Goal: Task Accomplishment & Management: Manage account settings

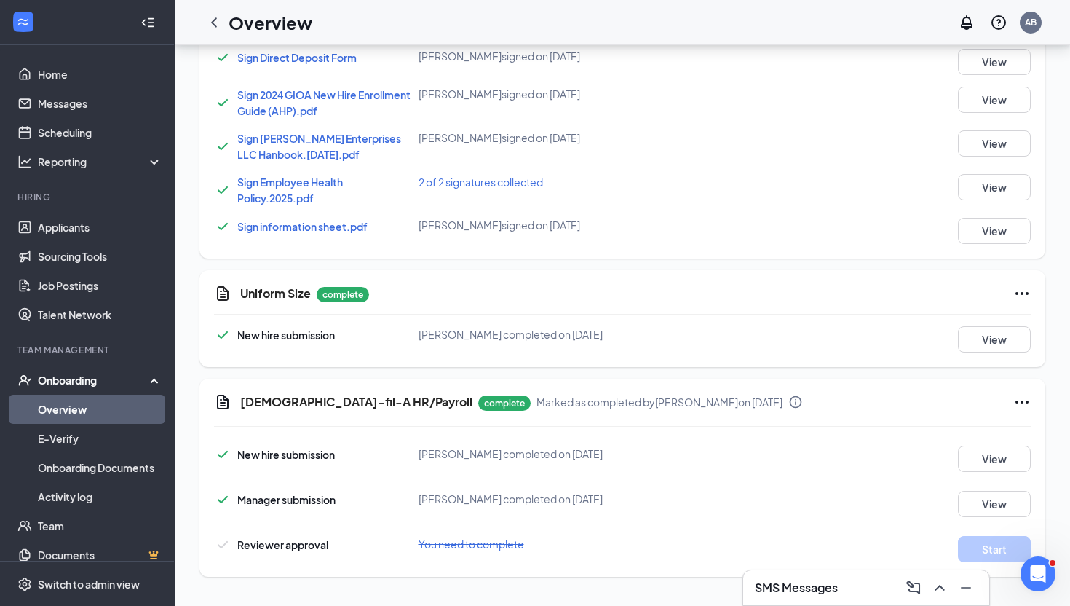
click at [118, 412] on link "Overview" at bounding box center [100, 409] width 125 height 29
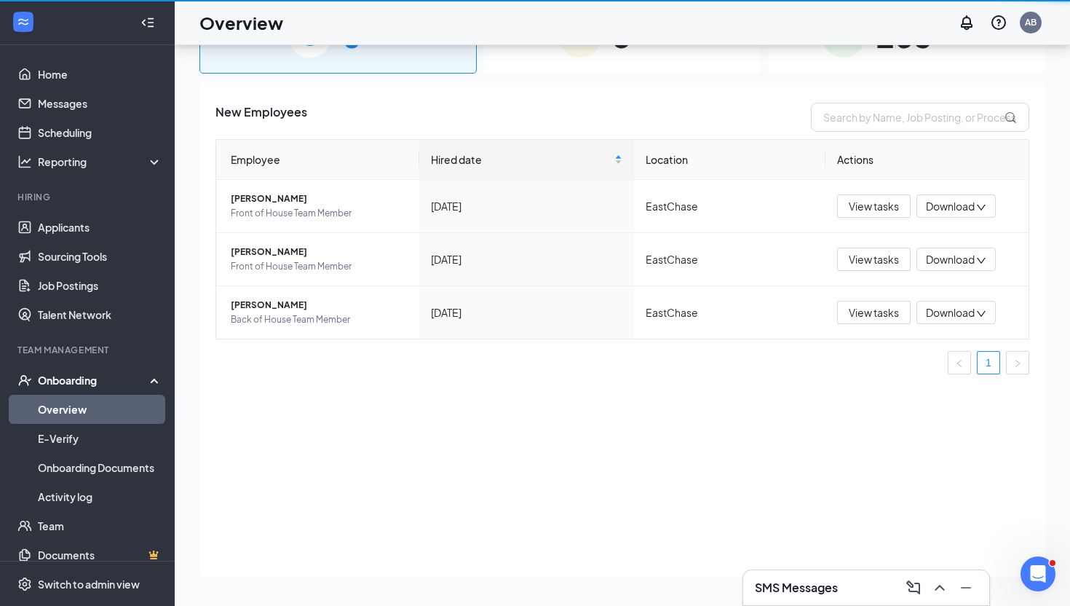
scroll to position [66, 0]
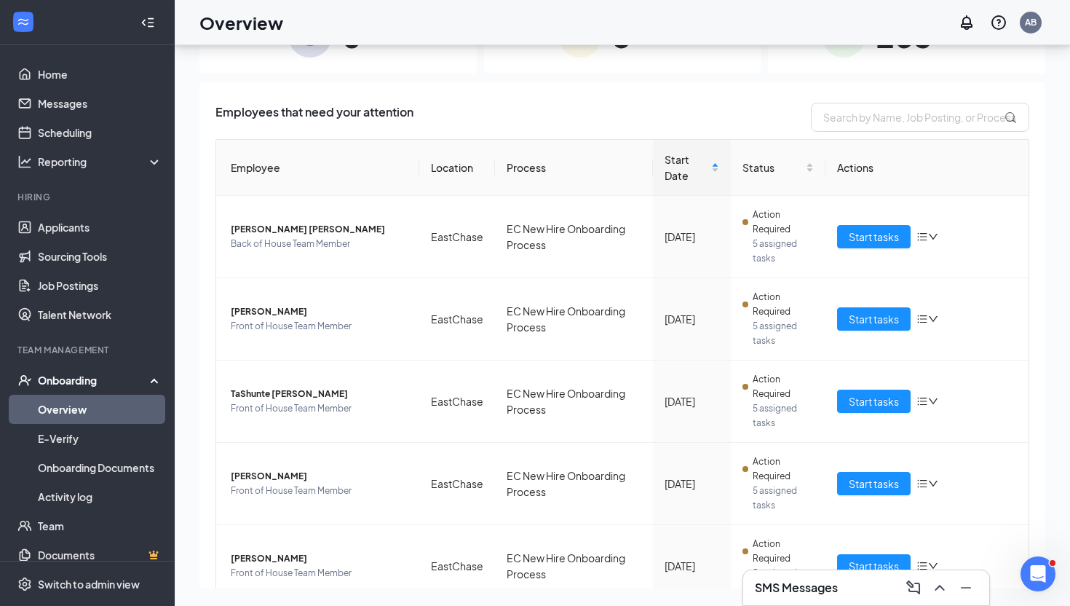
click at [623, 60] on div "5 In progress" at bounding box center [622, 35] width 277 height 76
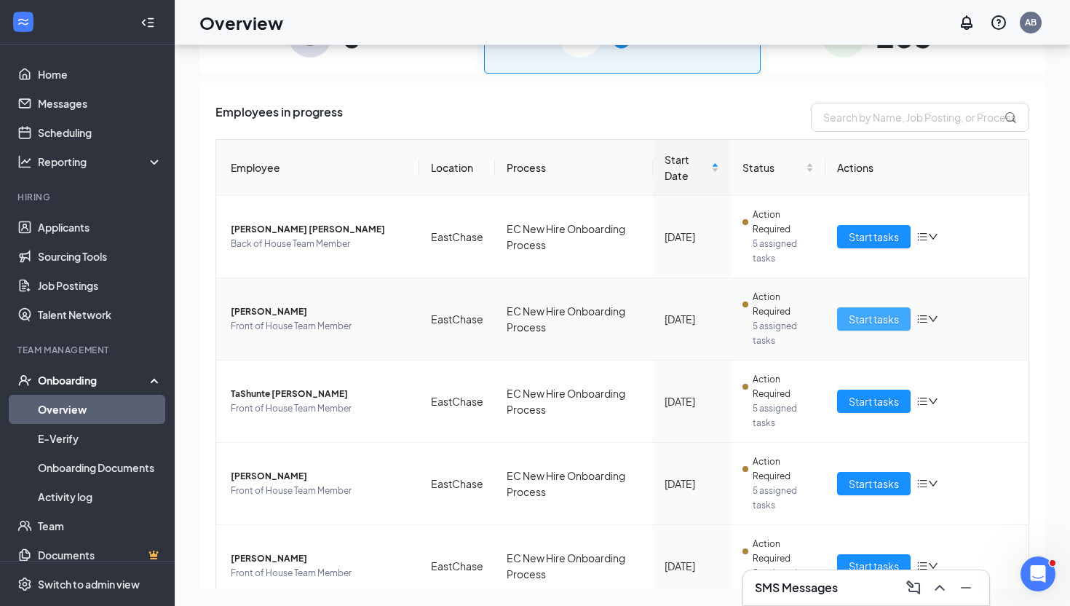
click at [869, 316] on span "Start tasks" at bounding box center [874, 319] width 50 height 16
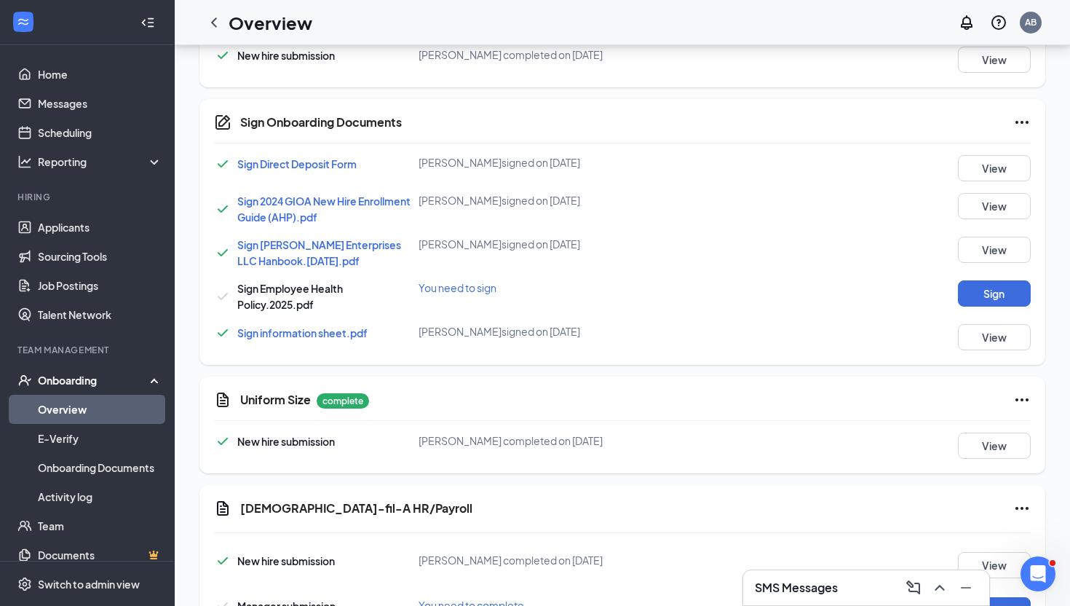
scroll to position [944, 0]
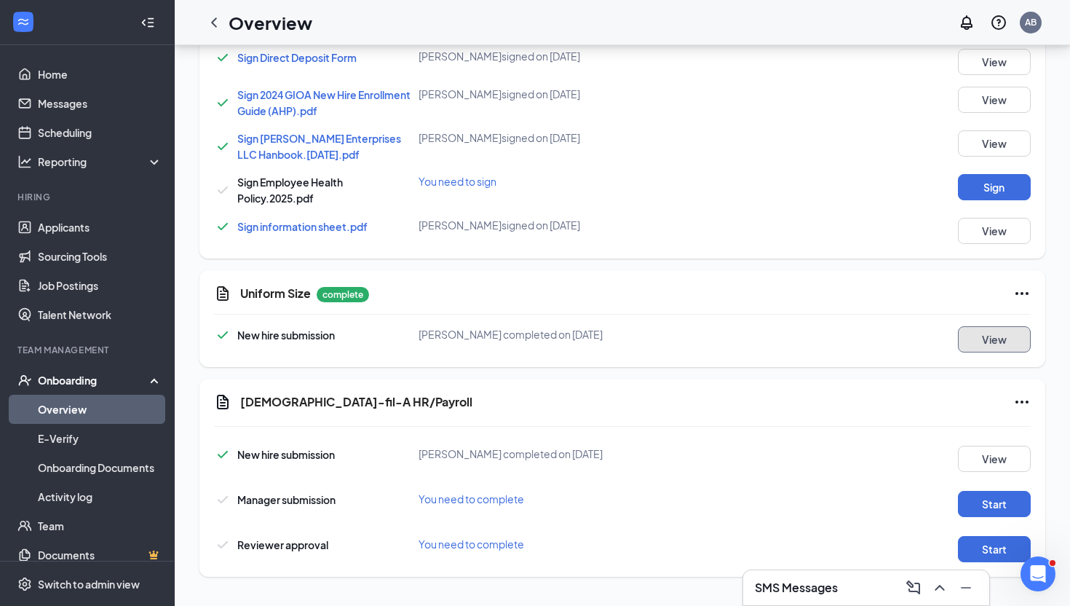
click at [995, 349] on button "View" at bounding box center [994, 339] width 73 height 26
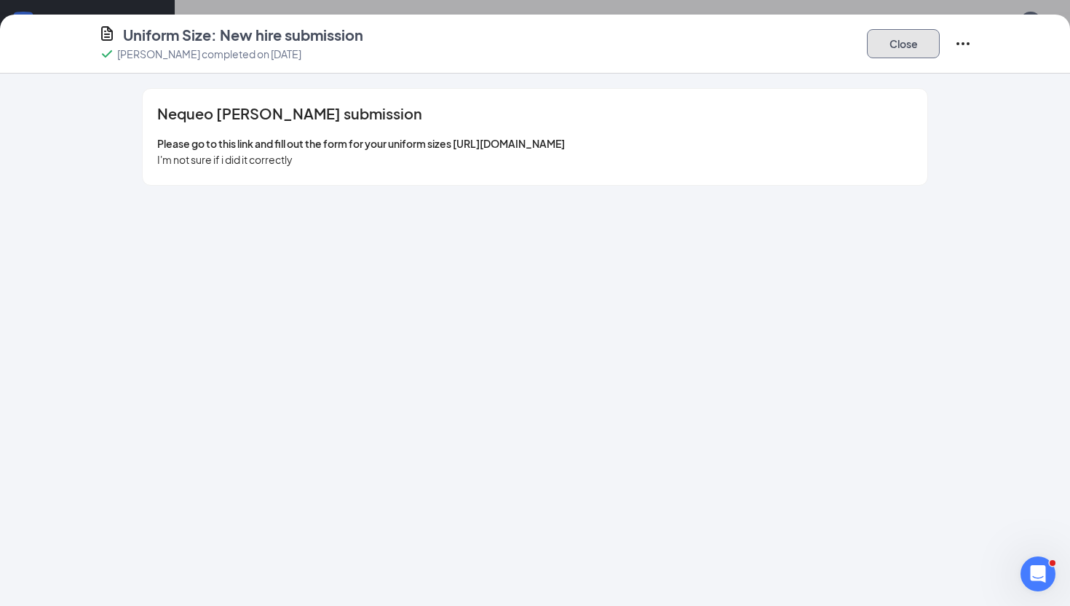
click at [893, 50] on button "Close" at bounding box center [903, 43] width 73 height 29
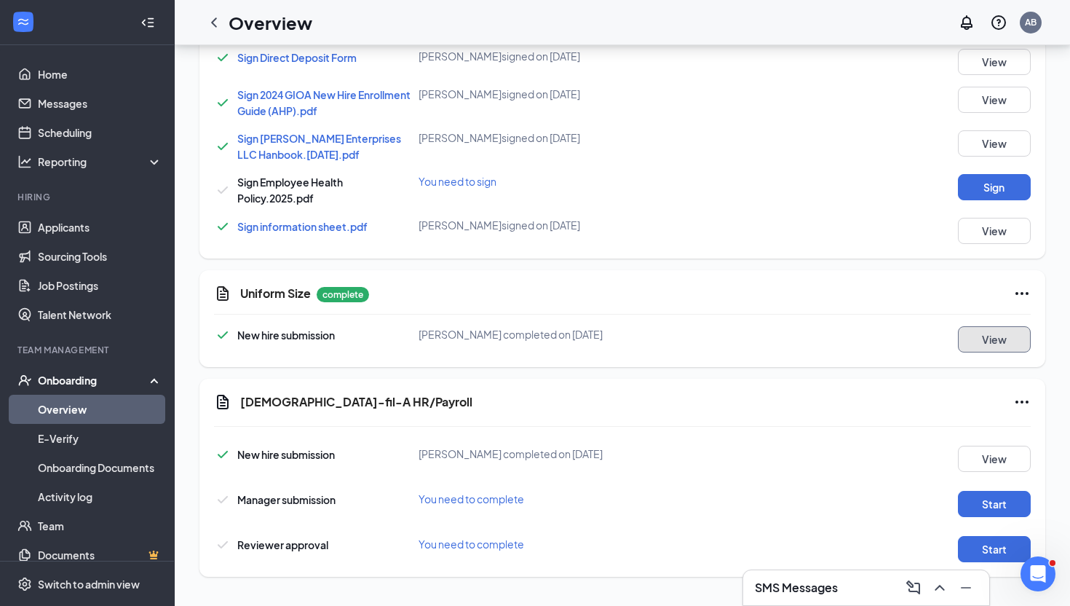
scroll to position [0, 0]
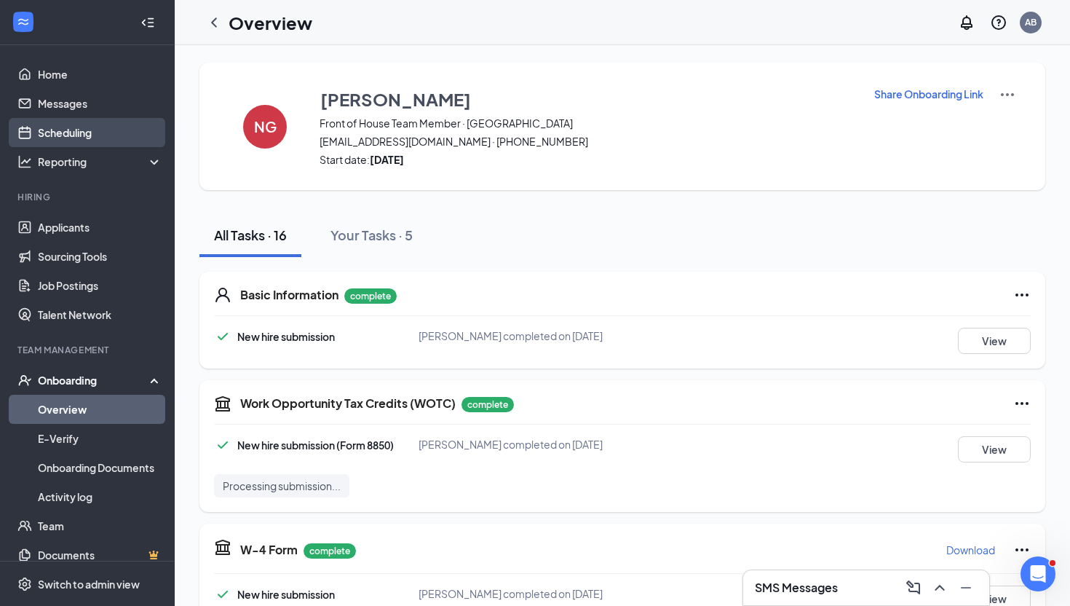
click at [80, 127] on link "Scheduling" at bounding box center [100, 132] width 125 height 29
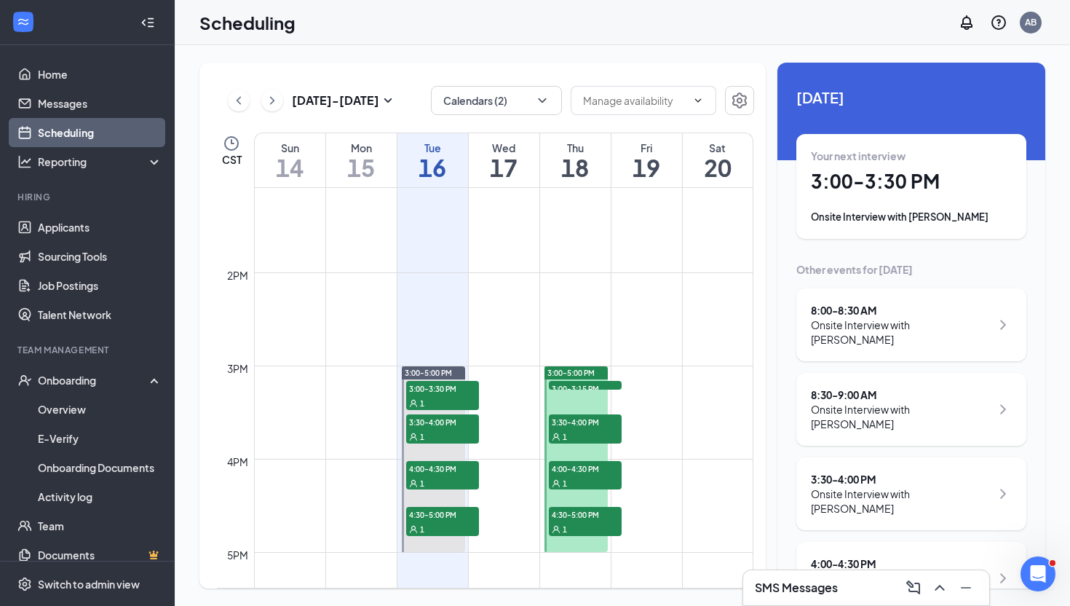
scroll to position [1221, 0]
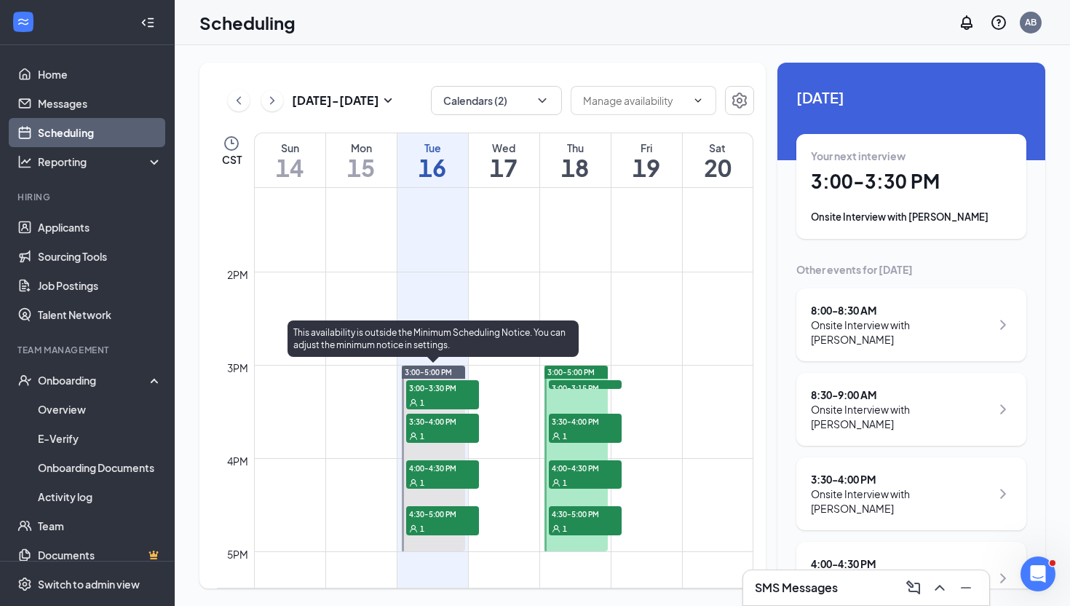
click at [439, 398] on div "1" at bounding box center [442, 402] width 73 height 15
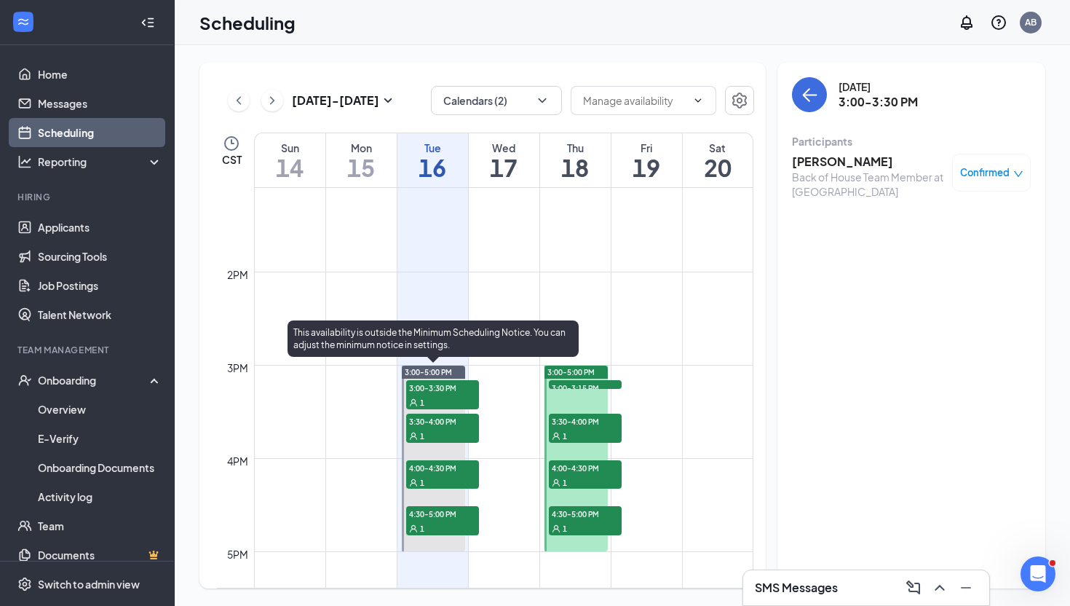
click at [448, 472] on span "4:00-4:30 PM" at bounding box center [442, 467] width 73 height 15
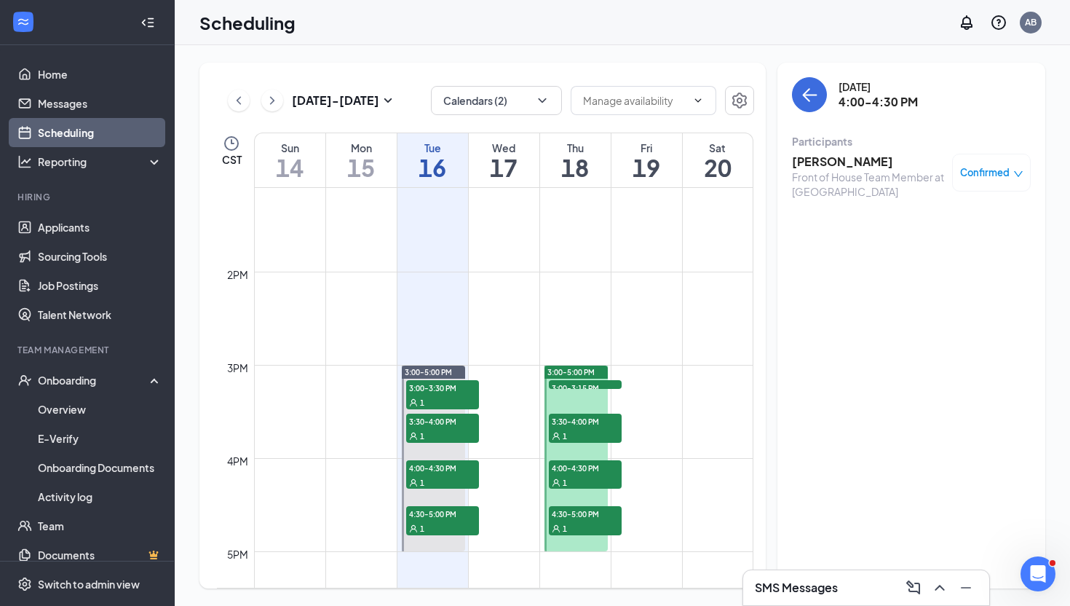
click at [806, 167] on h3 "[PERSON_NAME]" at bounding box center [868, 162] width 153 height 16
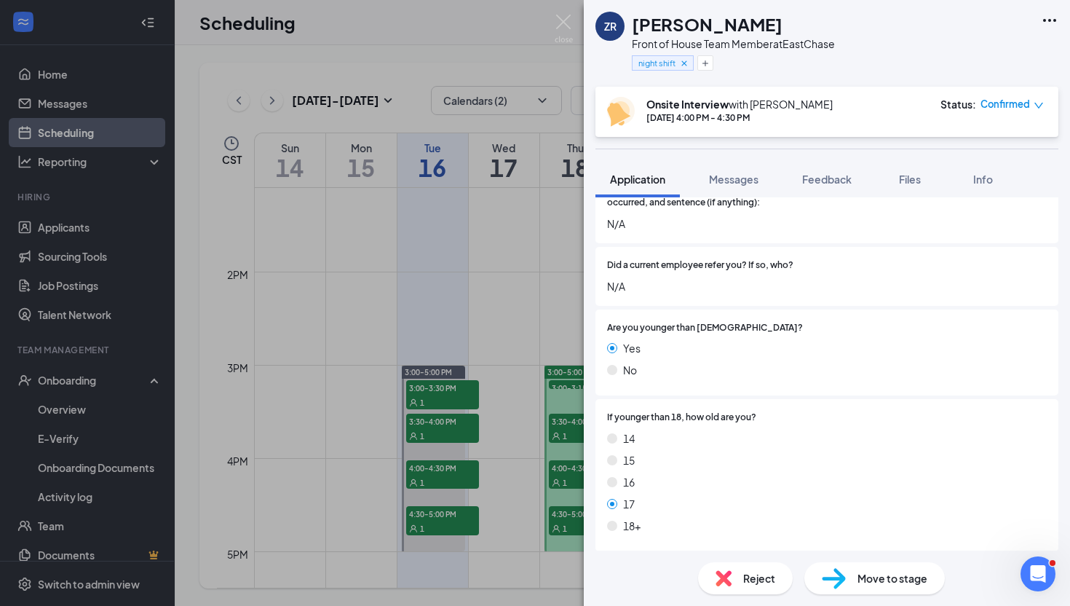
scroll to position [344, 0]
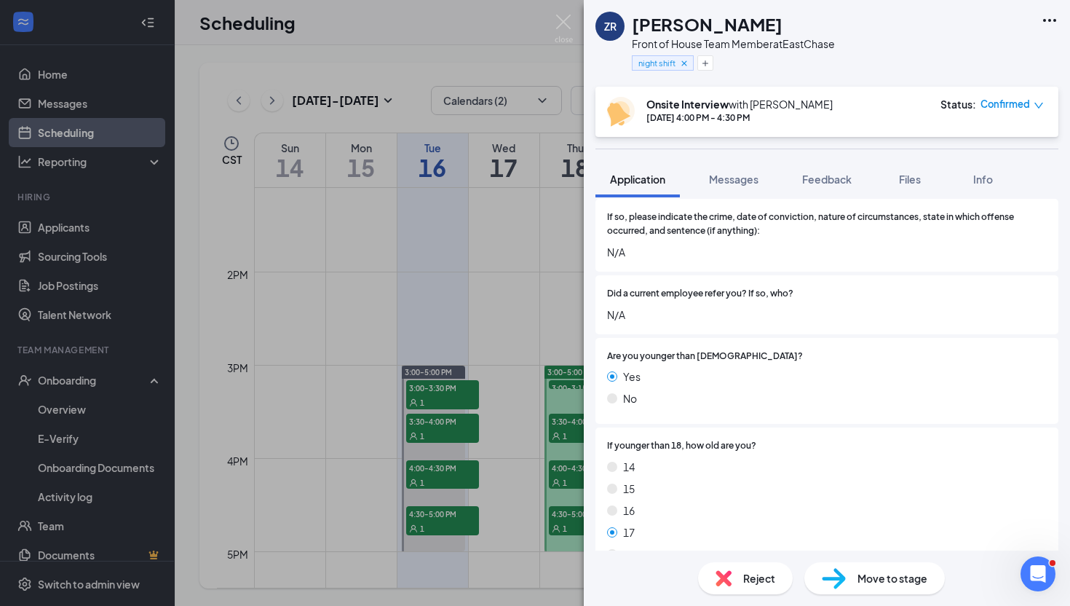
click at [475, 383] on div "ZR [PERSON_NAME] Front of House Team Member at EastChase night shift Onsite Int…" at bounding box center [535, 303] width 1070 height 606
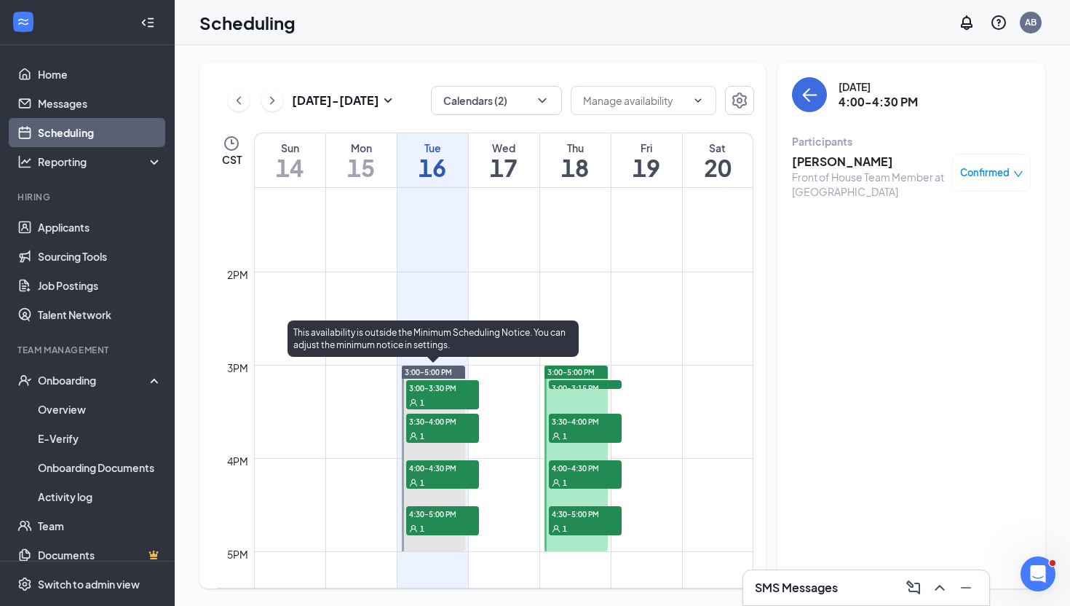
click at [458, 419] on span "3:30-4:00 PM" at bounding box center [442, 421] width 73 height 15
click at [450, 530] on div "1" at bounding box center [442, 528] width 73 height 15
click at [438, 432] on div "1" at bounding box center [442, 435] width 73 height 15
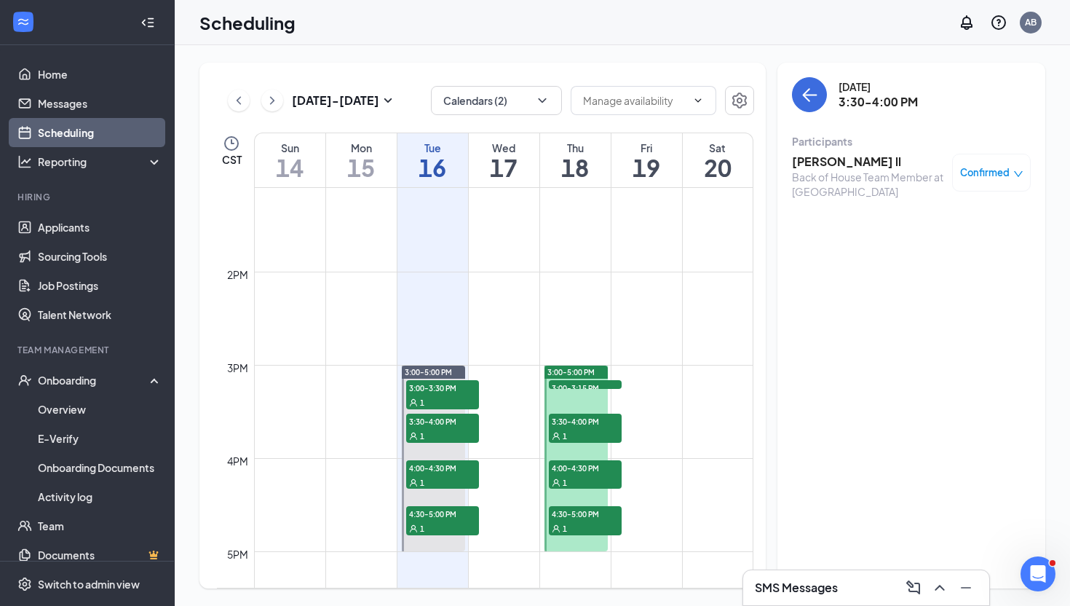
click at [807, 162] on h3 "[PERSON_NAME] ll" at bounding box center [868, 162] width 153 height 16
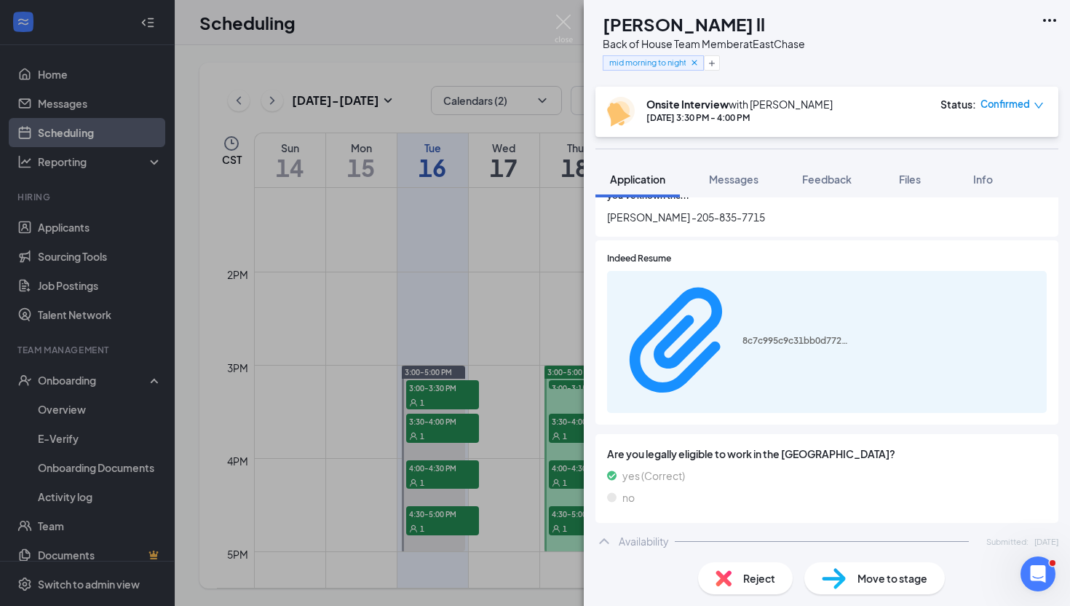
scroll to position [1556, 0]
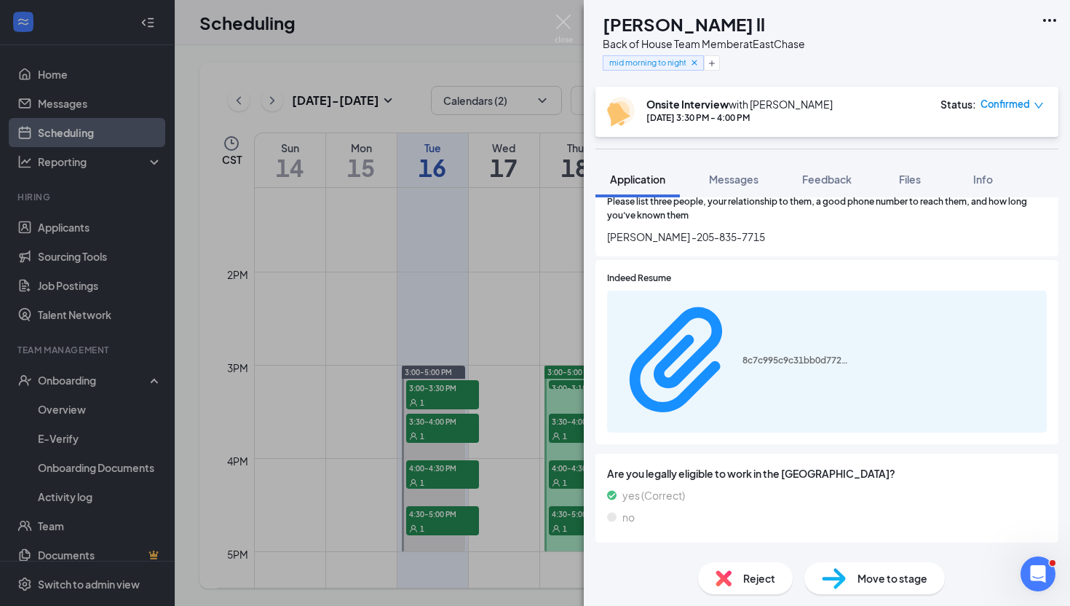
click at [762, 299] on div "8c7c995c9c31bb0d77218b841277a7a1.pdf" at bounding box center [827, 362] width 440 height 142
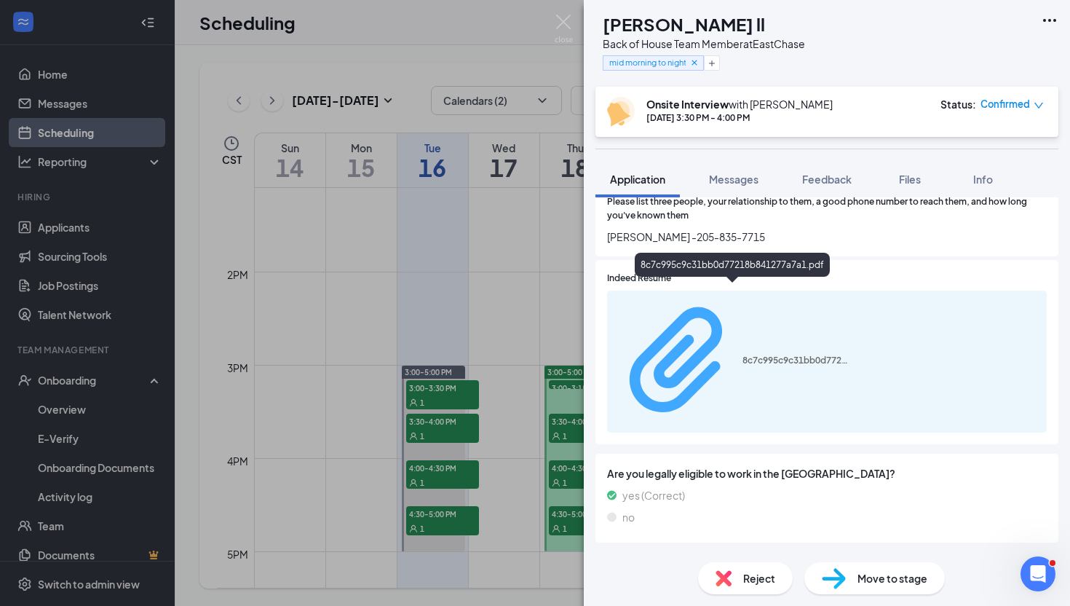
click at [743, 355] on div "8c7c995c9c31bb0d77218b841277a7a1.pdf" at bounding box center [797, 361] width 109 height 12
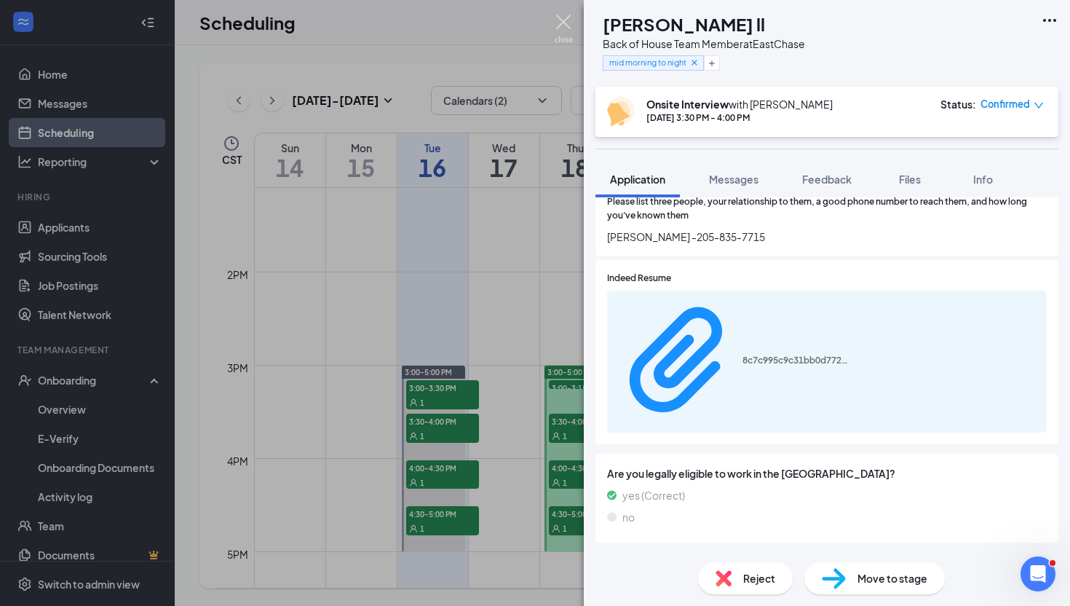
click at [568, 27] on img at bounding box center [564, 29] width 18 height 28
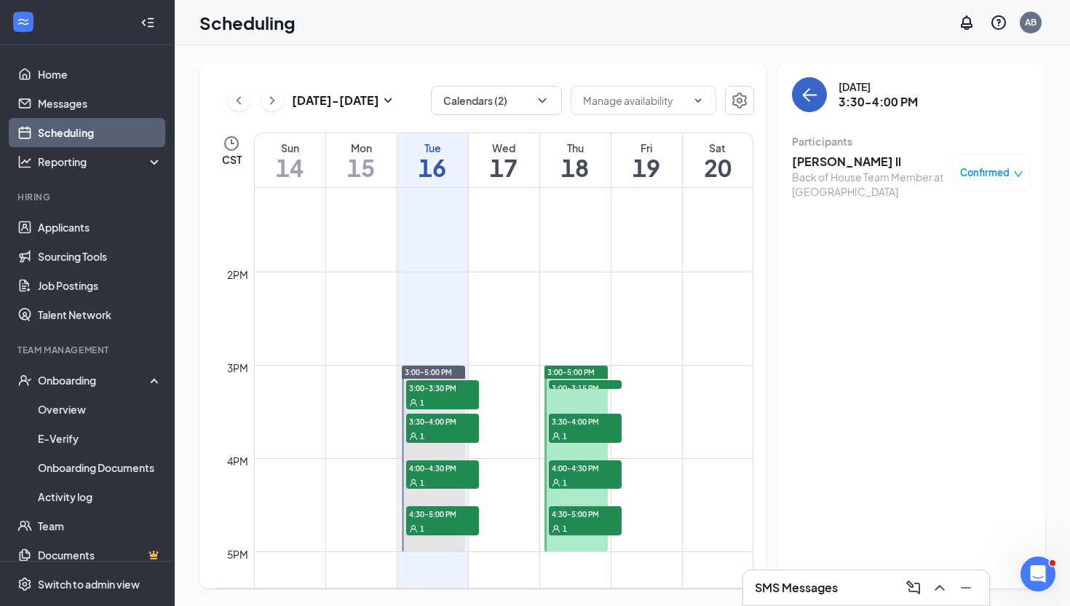
click at [810, 100] on icon "ArrowLeft" at bounding box center [809, 94] width 17 height 17
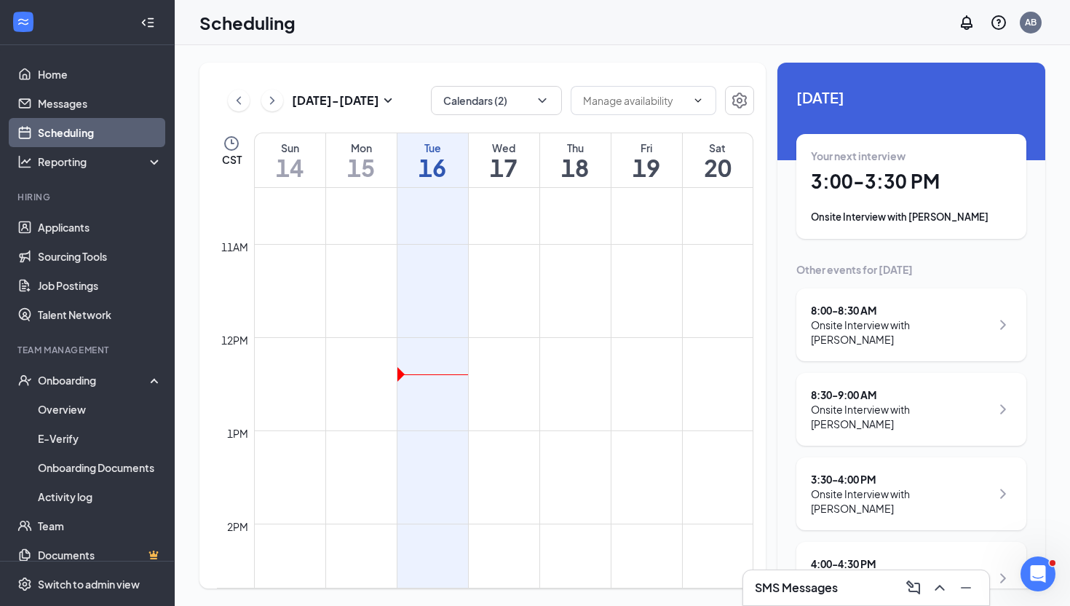
scroll to position [924, 0]
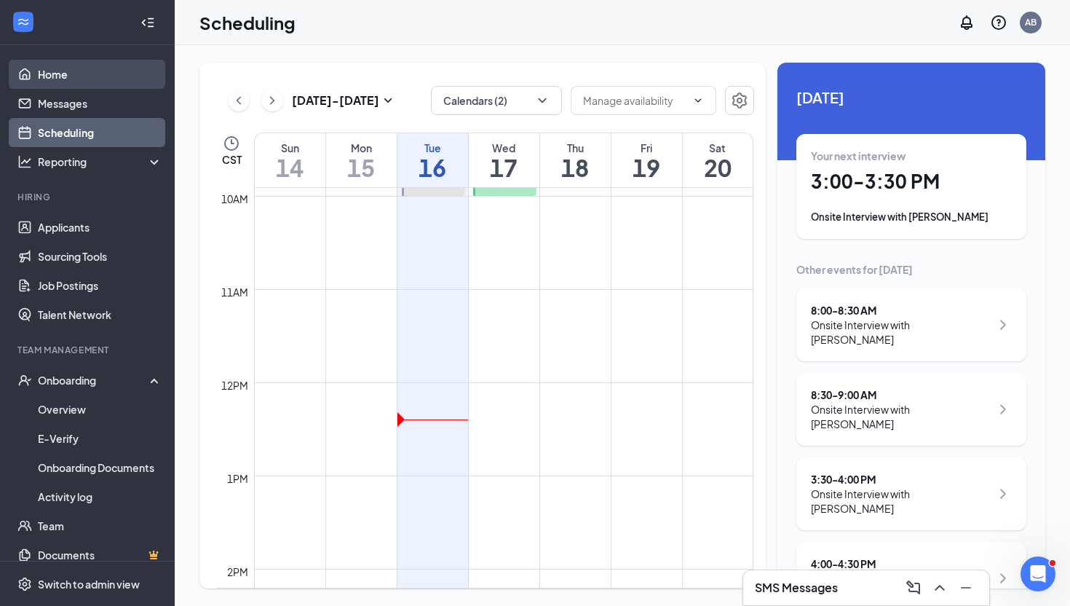
click at [76, 78] on link "Home" at bounding box center [100, 74] width 125 height 29
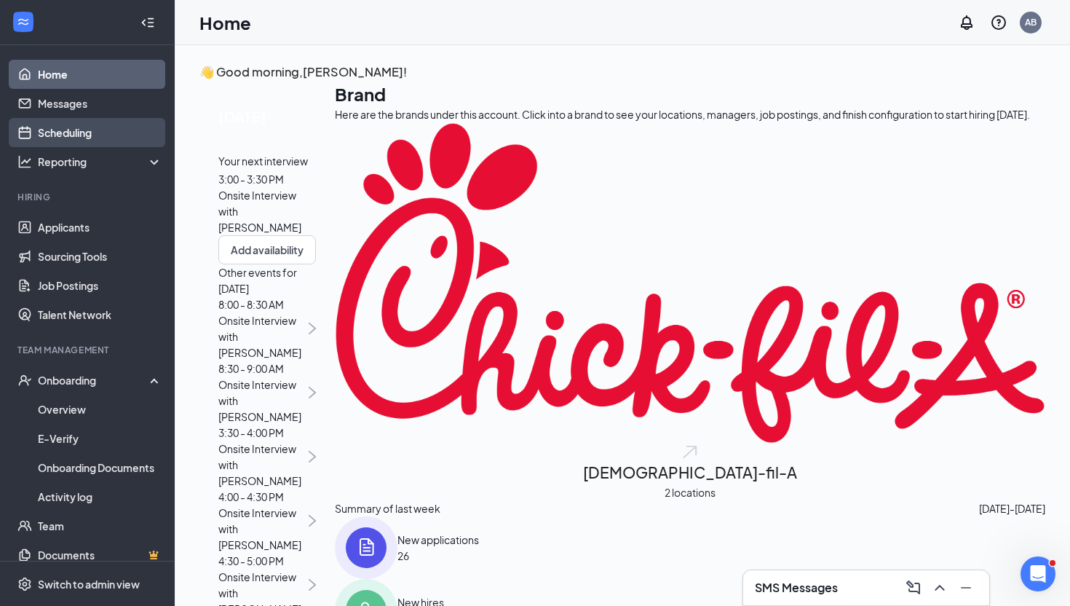
click at [103, 133] on link "Scheduling" at bounding box center [100, 132] width 125 height 29
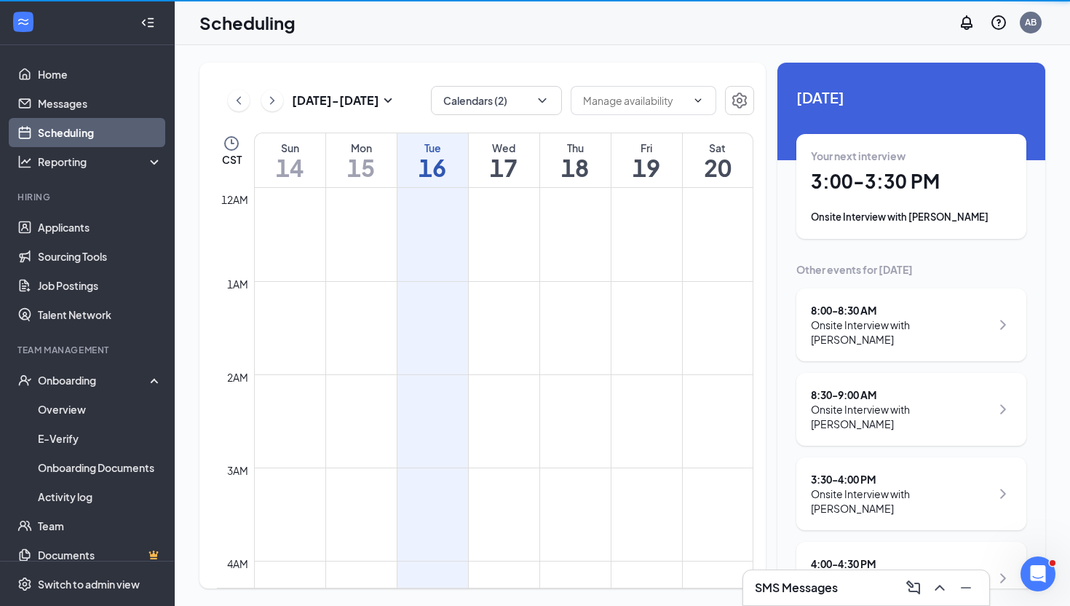
scroll to position [716, 0]
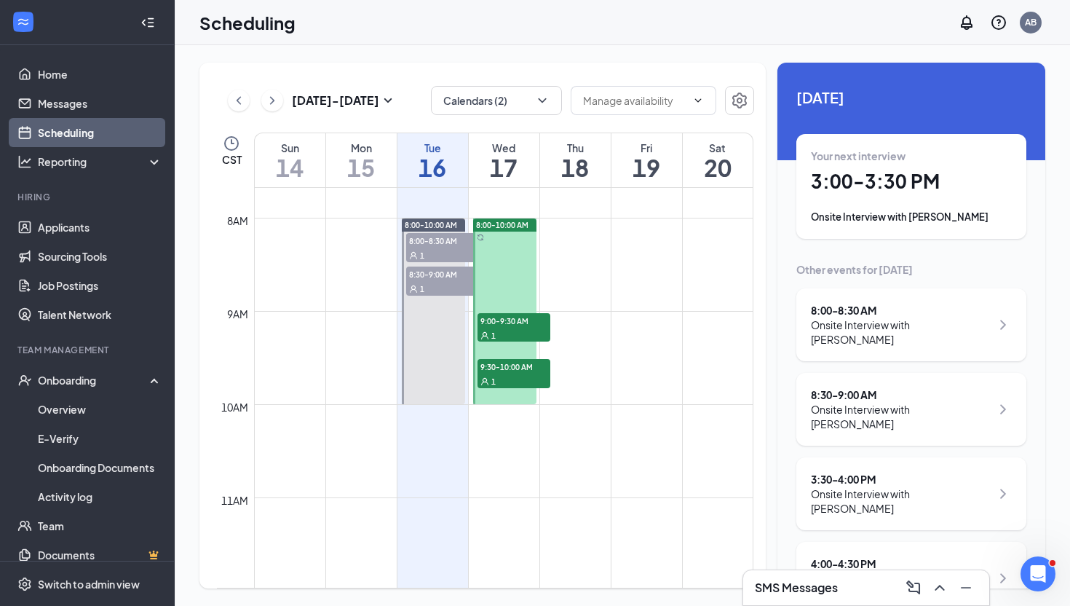
click at [522, 321] on span "9:00-9:30 AM" at bounding box center [514, 320] width 73 height 15
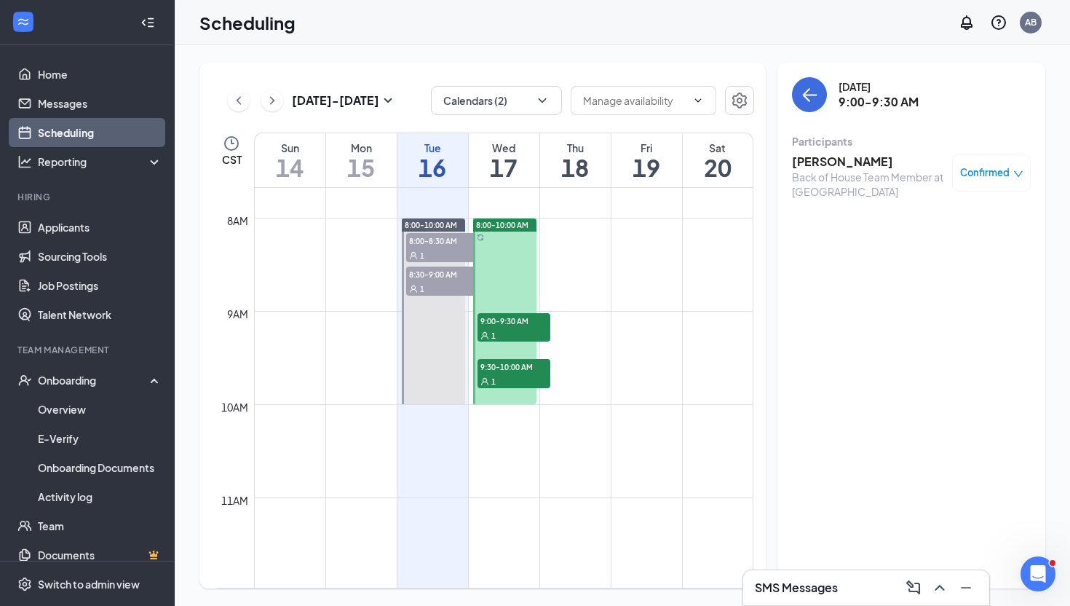
click at [529, 368] on span "9:30-10:00 AM" at bounding box center [514, 366] width 73 height 15
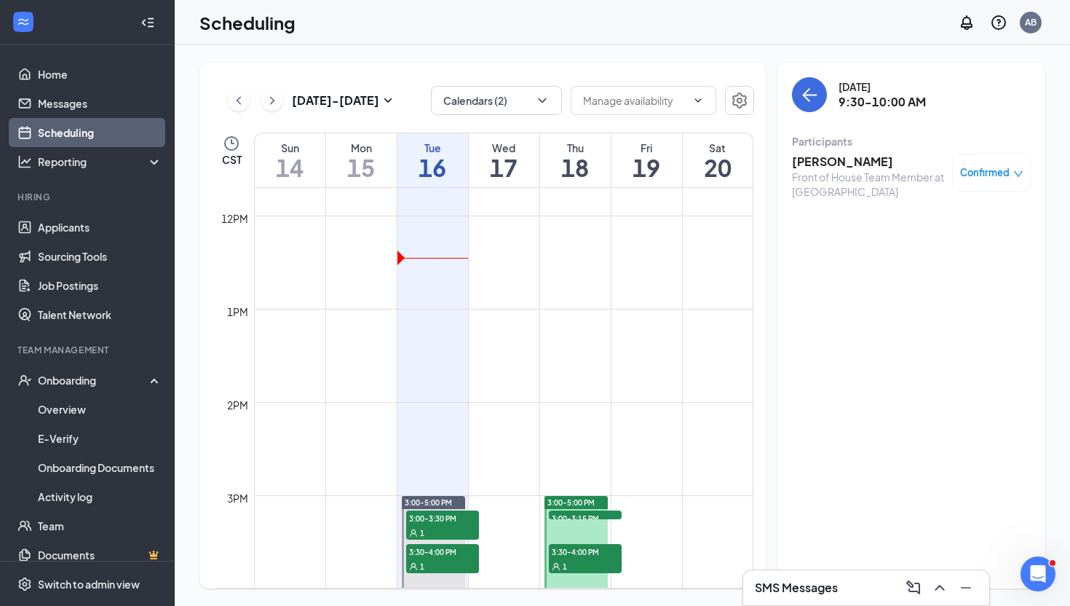
scroll to position [1196, 0]
